Goal: Navigation & Orientation: Go to known website

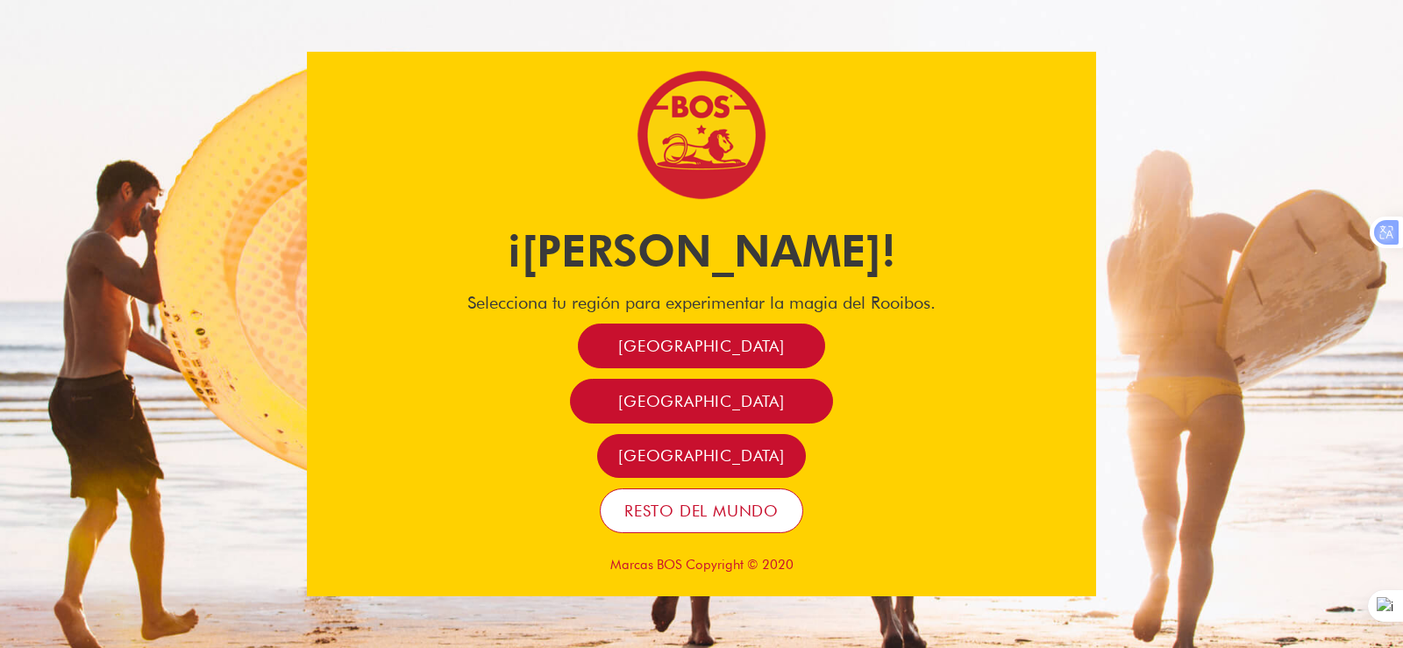
click at [670, 511] on font "Resto del mundo" at bounding box center [702, 511] width 154 height 18
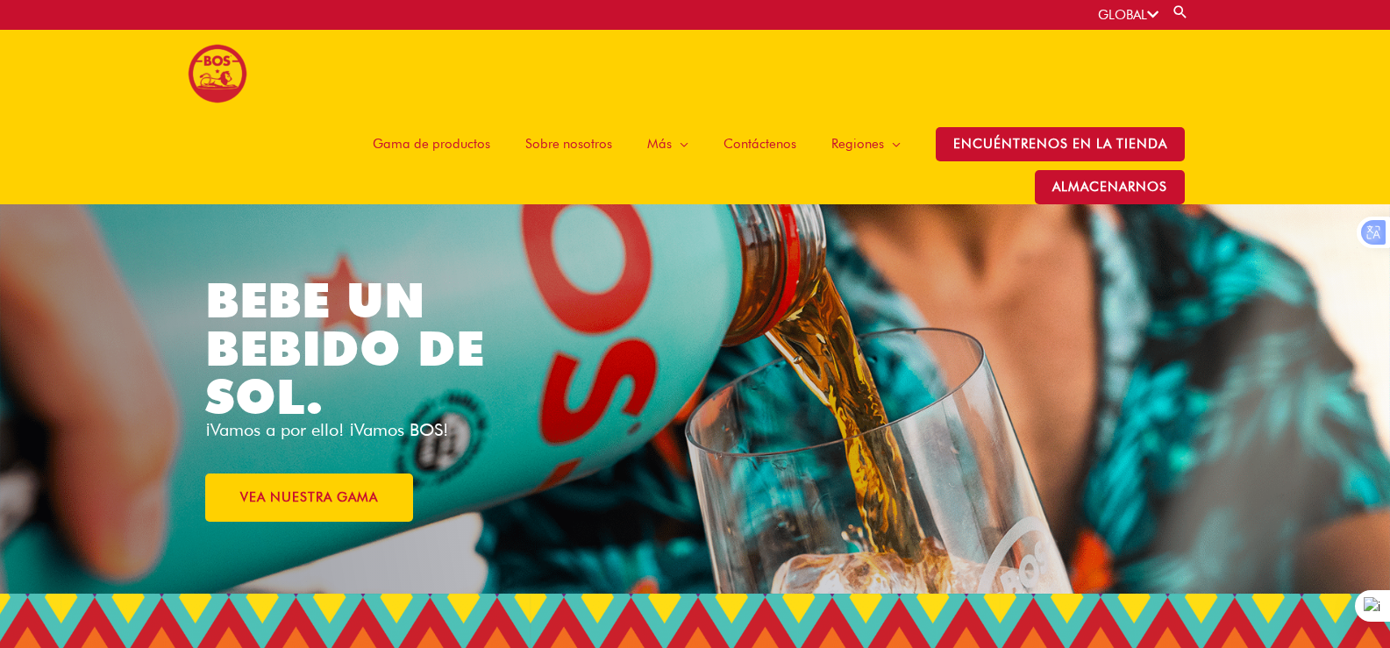
click at [425, 147] on font "Gama de productos" at bounding box center [432, 144] width 118 height 16
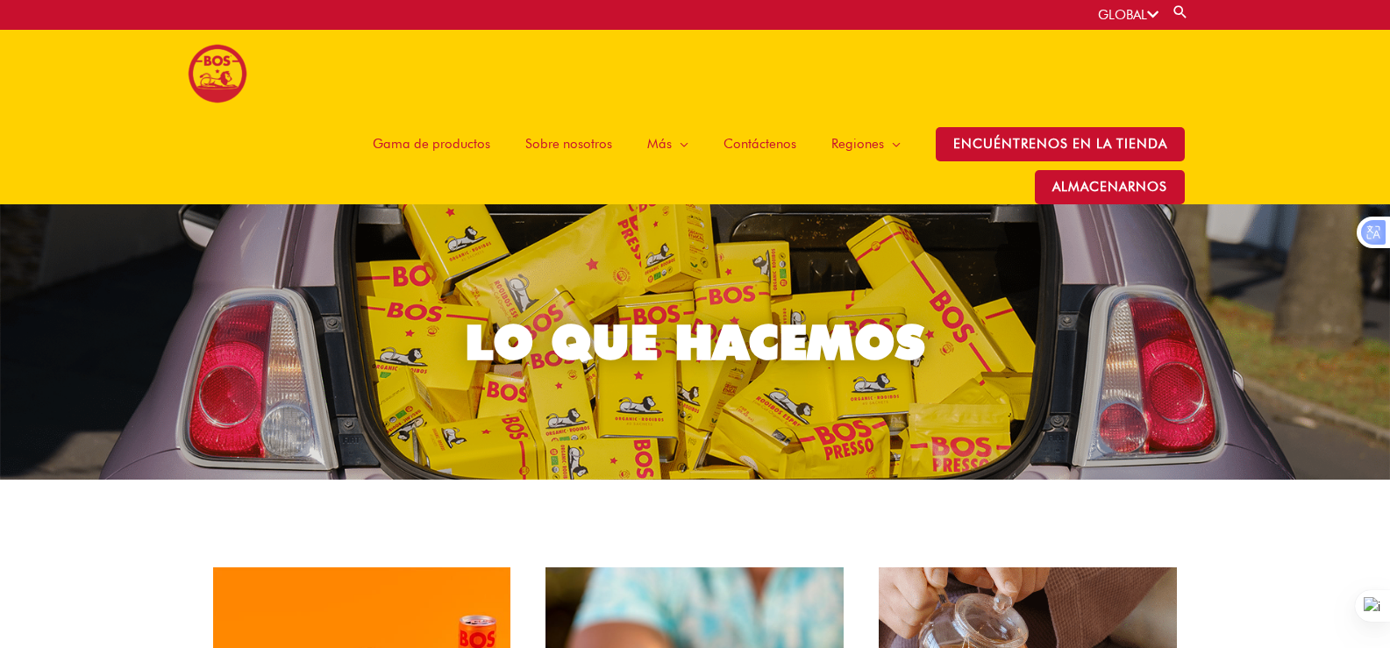
click at [463, 151] on font "Gama de productos" at bounding box center [432, 144] width 118 height 16
click at [589, 142] on font "Sobre nosotros" at bounding box center [568, 144] width 87 height 16
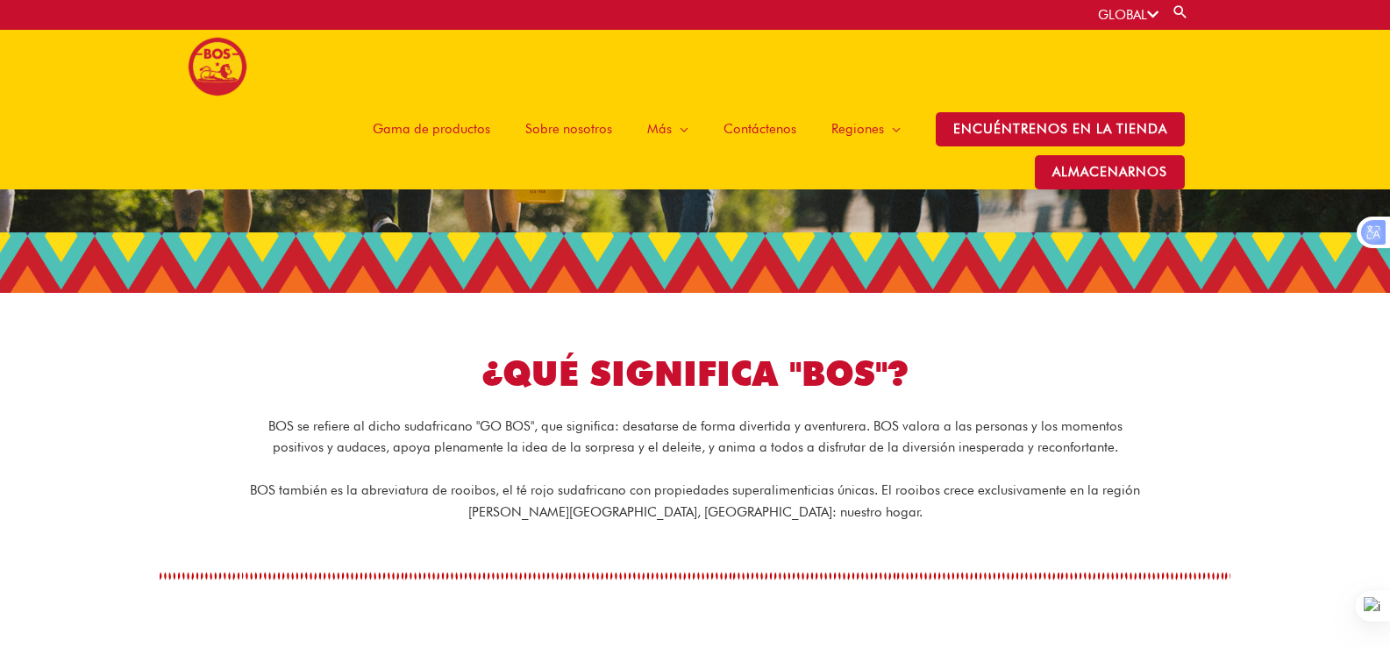
scroll to position [263, 0]
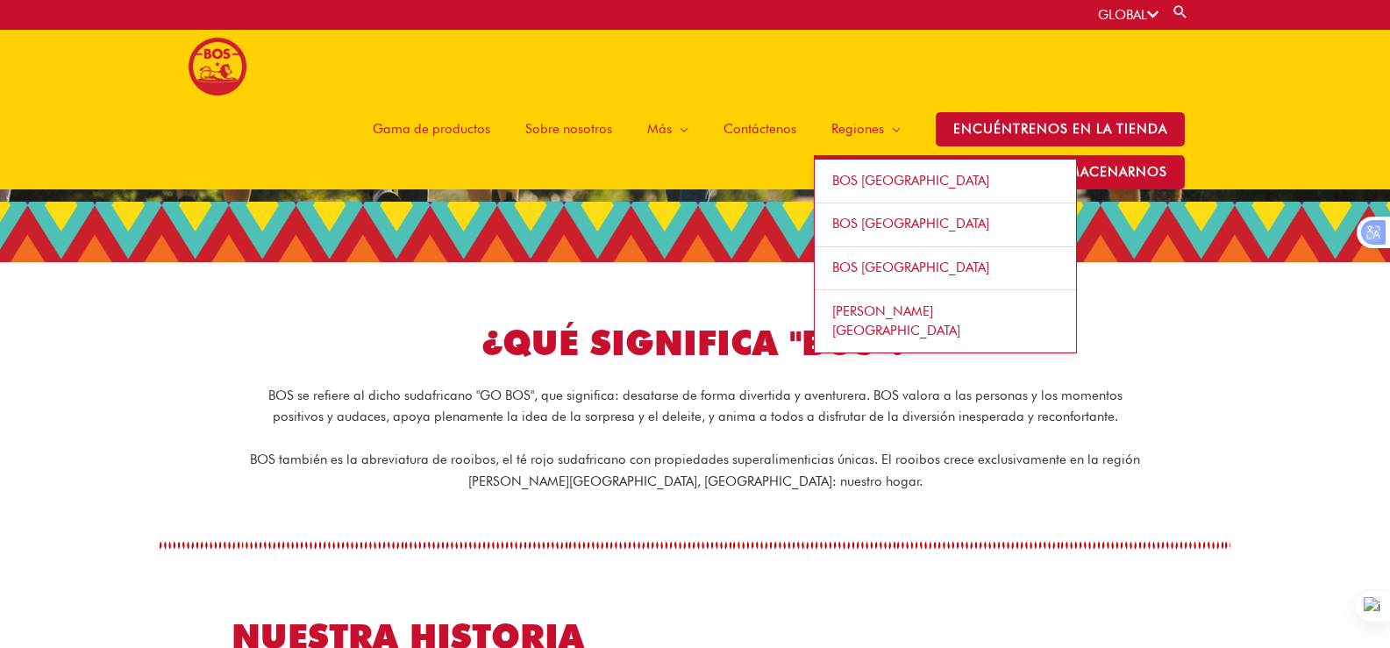
click at [857, 269] on font "BOS [GEOGRAPHIC_DATA]" at bounding box center [910, 268] width 157 height 16
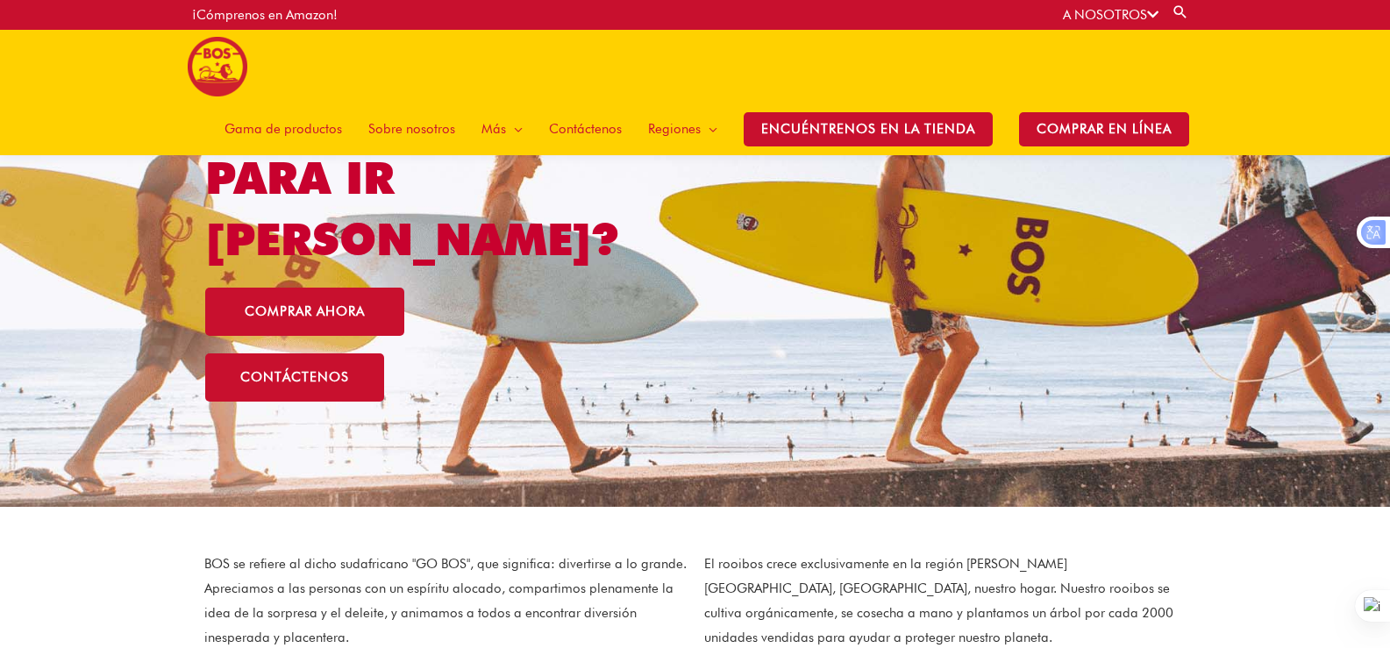
scroll to position [175, 0]
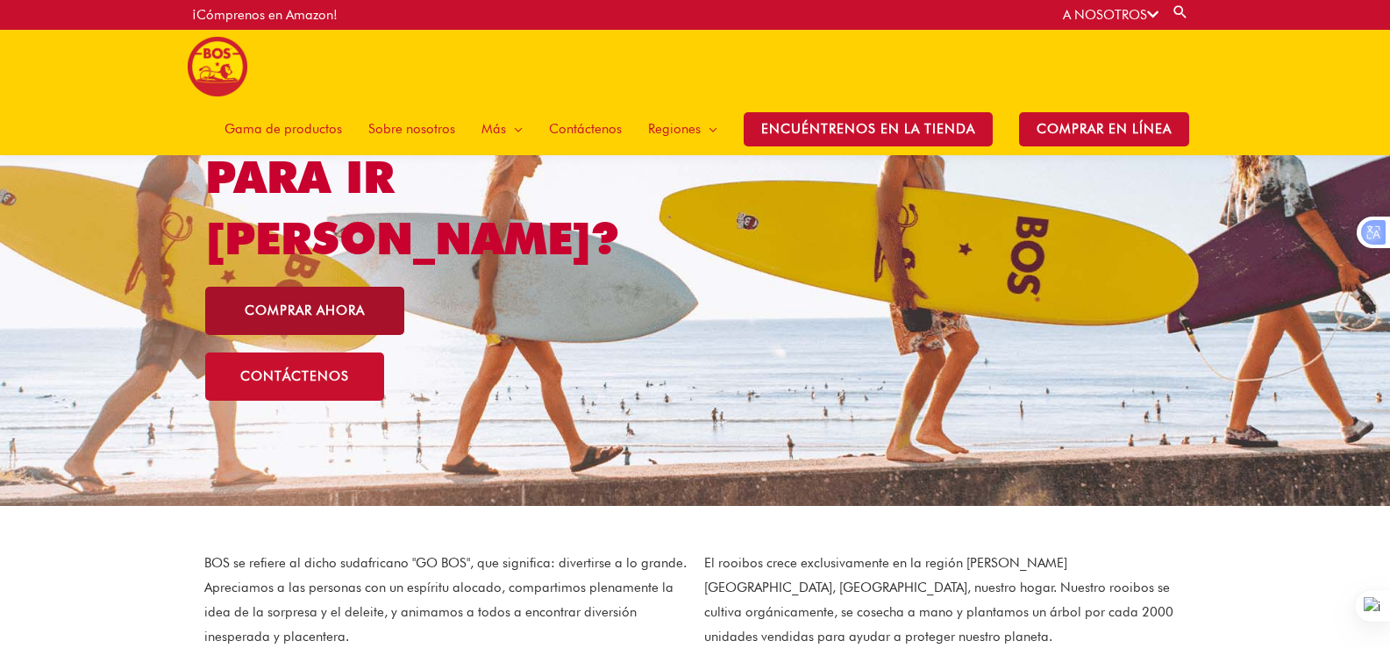
click at [320, 303] on font "COMPRAR AHORA" at bounding box center [305, 311] width 120 height 16
